Goal: Task Accomplishment & Management: Complete application form

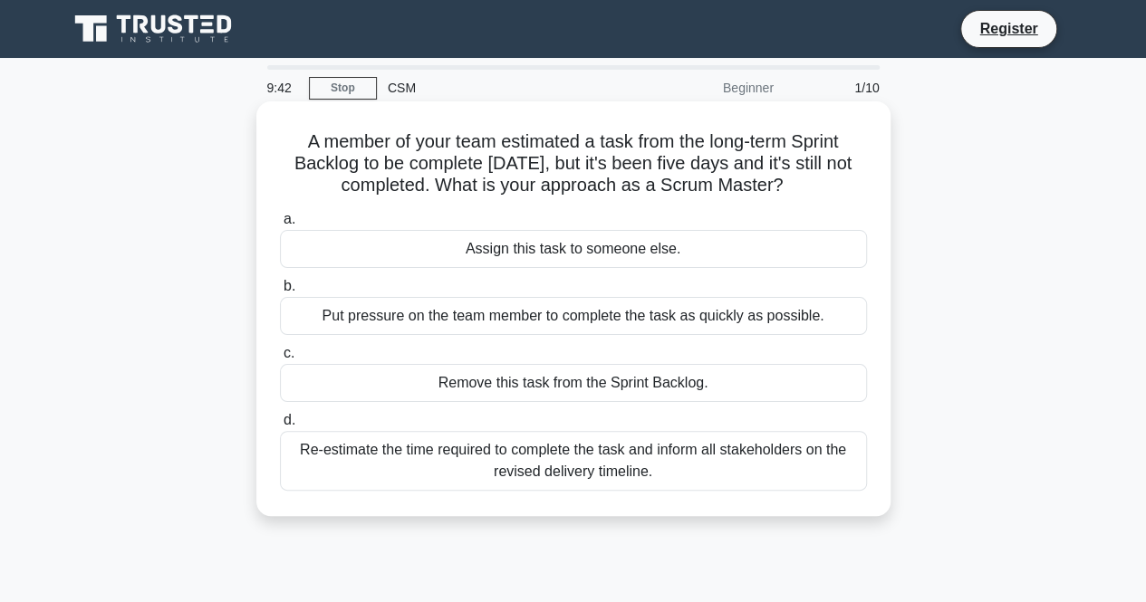
click at [547, 473] on div "Re-estimate the time required to complete the task and inform all stakeholders …" at bounding box center [573, 461] width 587 height 60
click at [280, 427] on input "d. Re-estimate the time required to complete the task and inform all stakeholde…" at bounding box center [280, 421] width 0 height 12
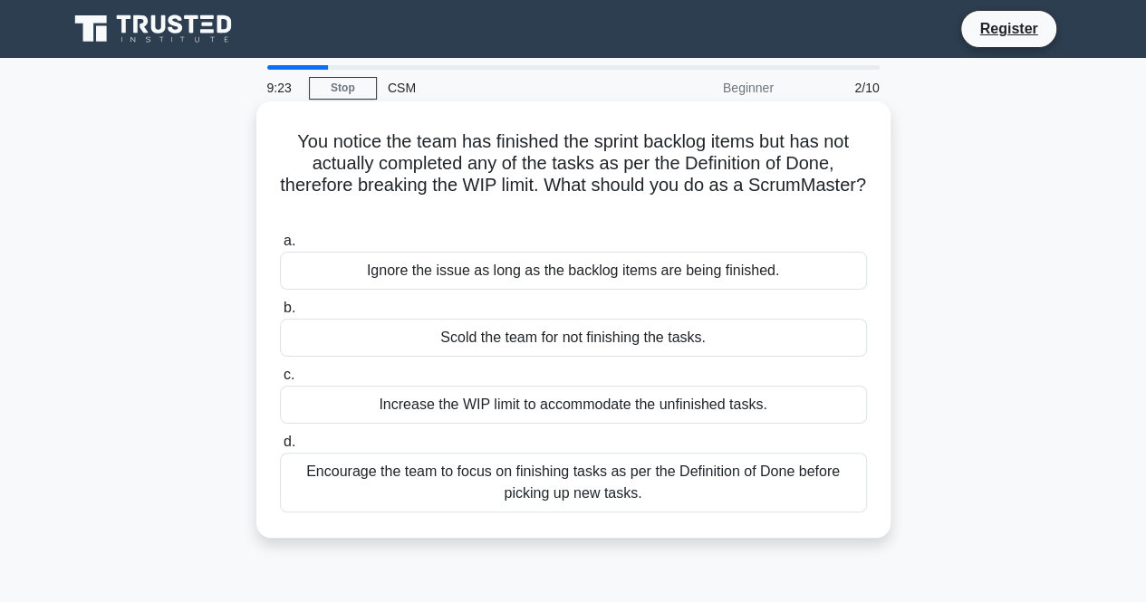
click at [655, 494] on div "Encourage the team to focus on finishing tasks as per the Definition of Done be…" at bounding box center [573, 483] width 587 height 60
click at [280, 448] on input "d. Encourage the team to focus on finishing tasks as per the Definition of Done…" at bounding box center [280, 443] width 0 height 12
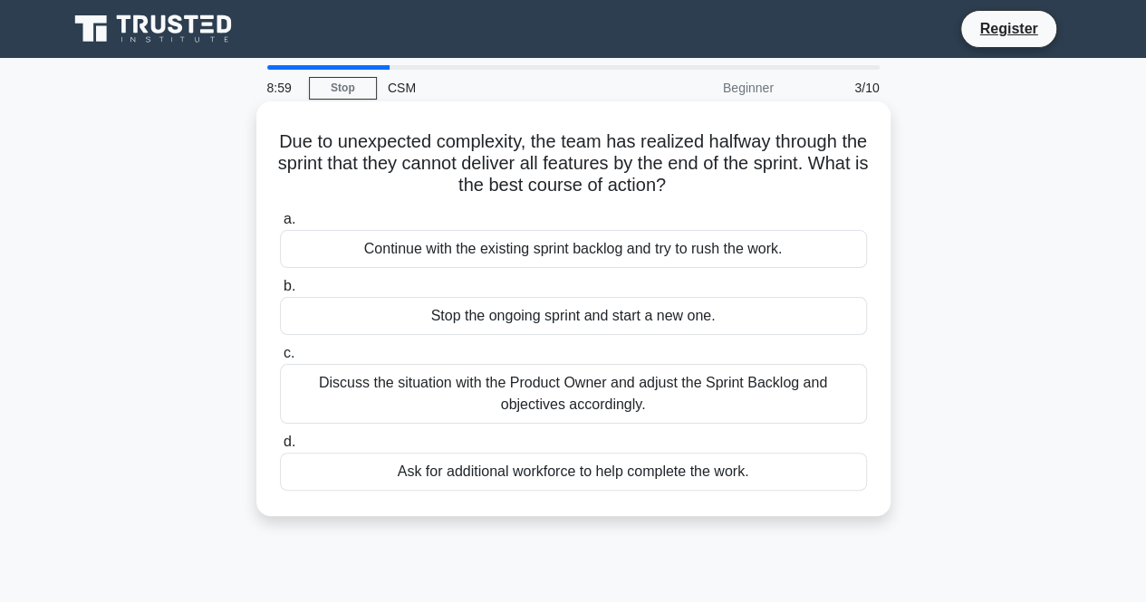
click at [785, 409] on div "Discuss the situation with the Product Owner and adjust the Sprint Backlog and …" at bounding box center [573, 394] width 587 height 60
click at [280, 360] on input "c. Discuss the situation with the Product Owner and adjust the Sprint Backlog a…" at bounding box center [280, 354] width 0 height 12
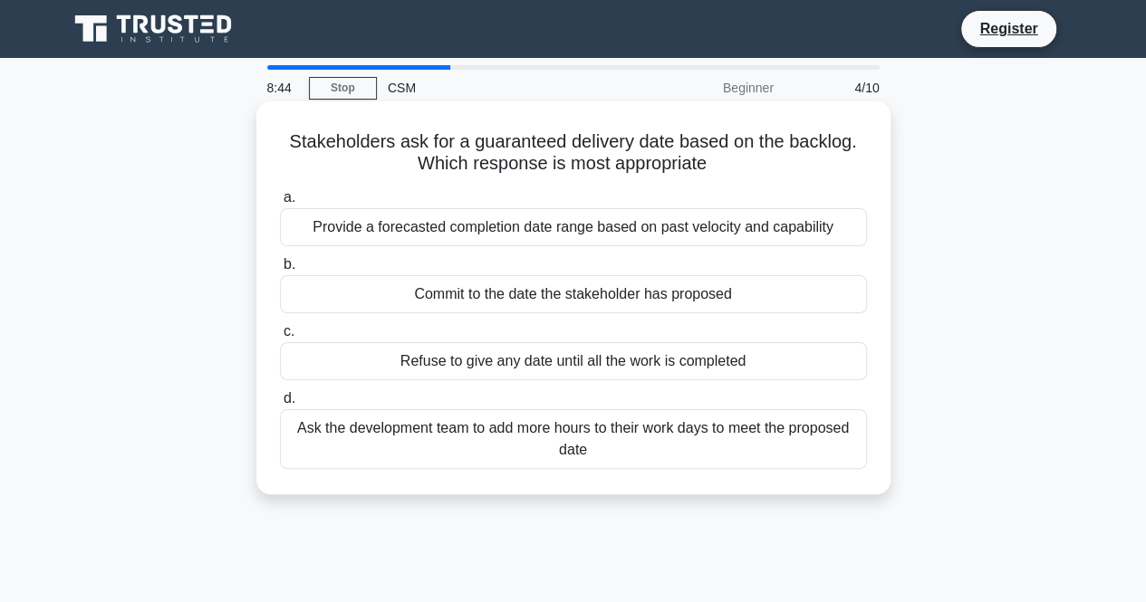
click at [756, 237] on div "Provide a forecasted completion date range based on past velocity and capability" at bounding box center [573, 227] width 587 height 38
click at [280, 204] on input "a. Provide a forecasted completion date range based on past velocity and capabi…" at bounding box center [280, 198] width 0 height 12
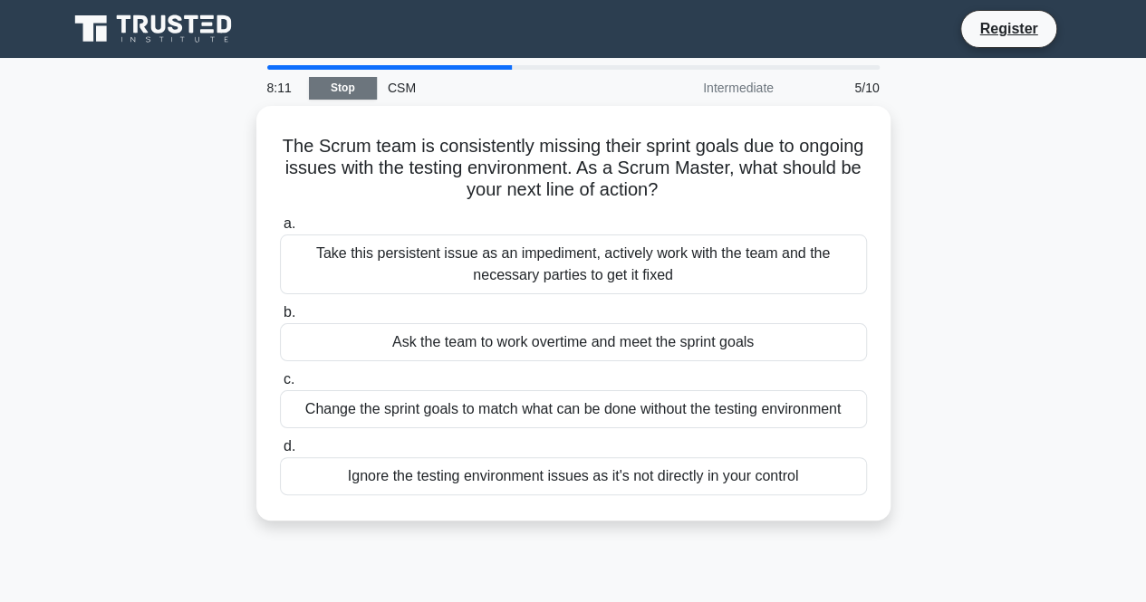
click at [347, 93] on link "Stop" at bounding box center [343, 88] width 68 height 23
